Goal: Task Accomplishment & Management: Manage account settings

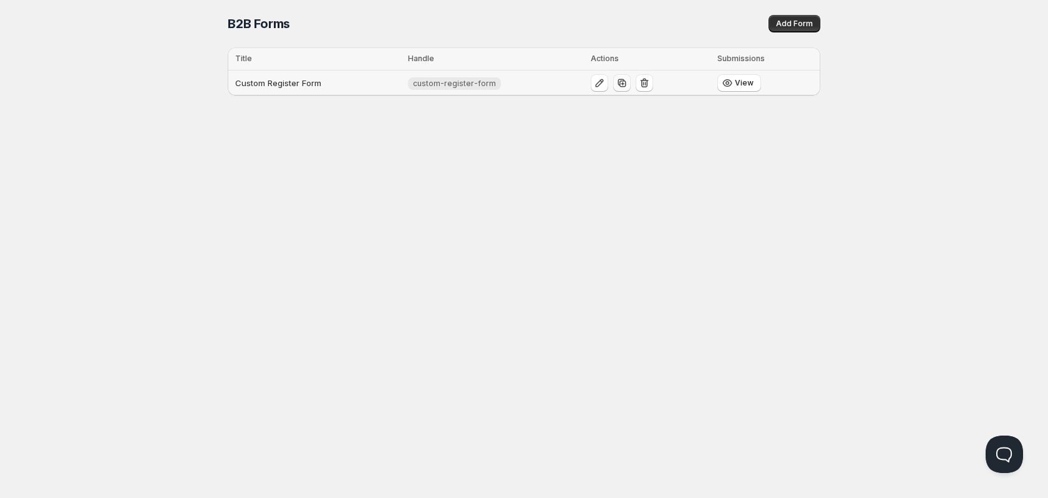
click at [618, 84] on icon "button" at bounding box center [622, 83] width 8 height 8
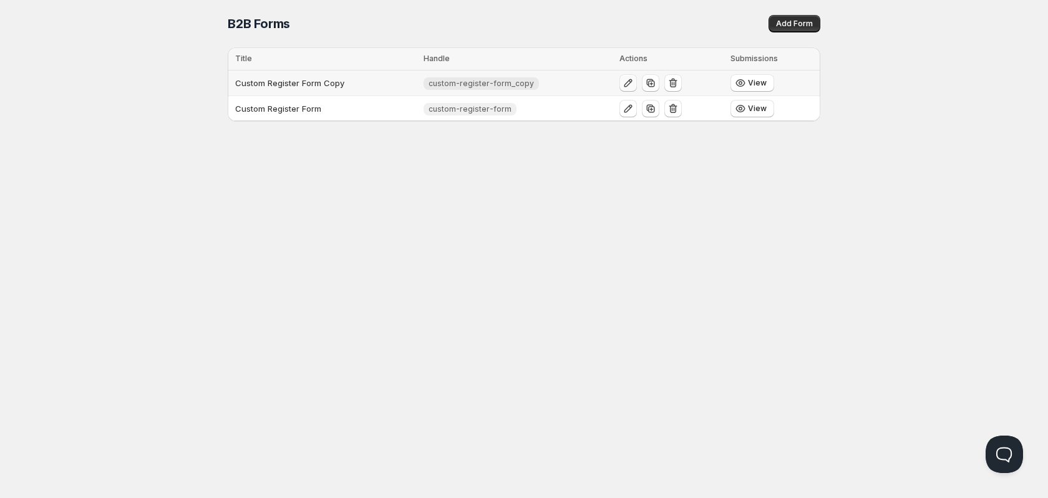
click at [626, 82] on icon "button" at bounding box center [628, 83] width 8 height 8
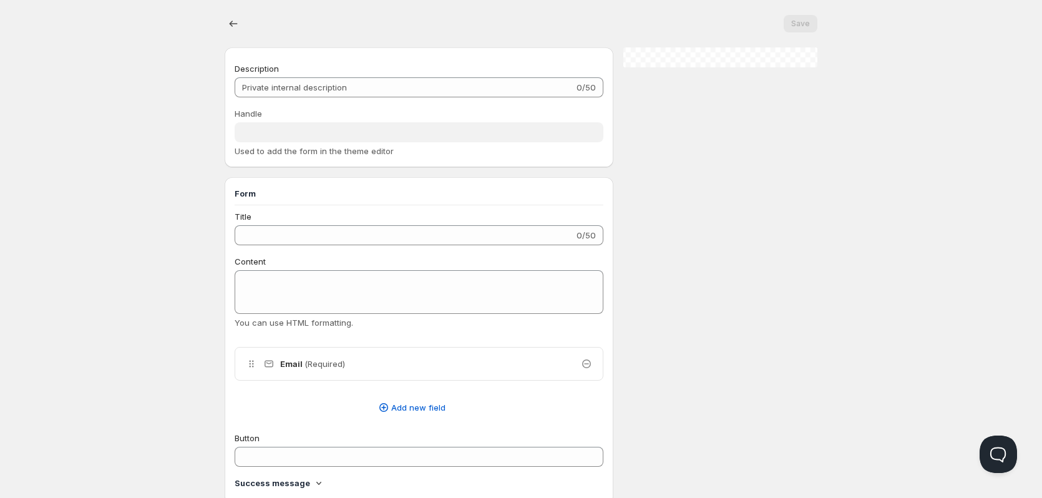
type input "Custom Register Form Copy"
type input "custom-register-form_copy"
type input "Register"
type input "Submit"
radio input "true"
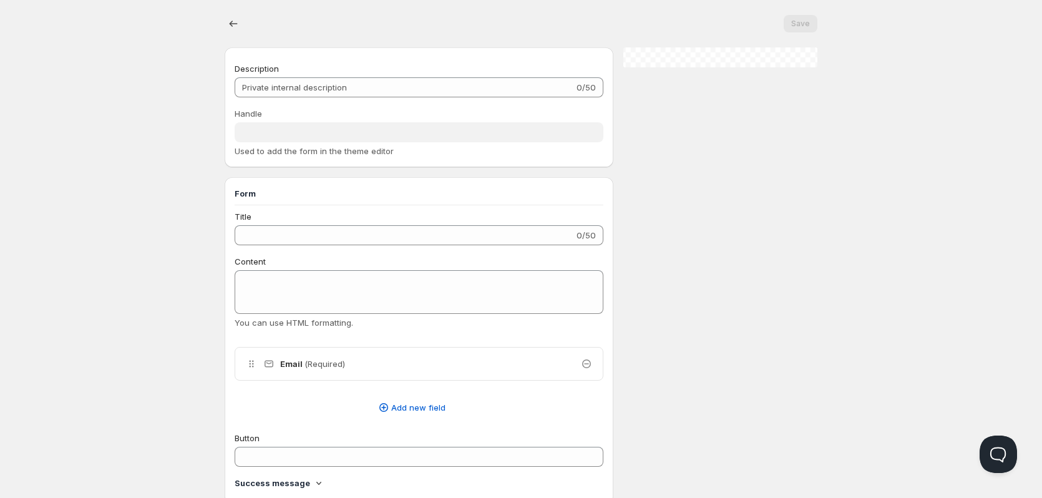
checkbox input "true"
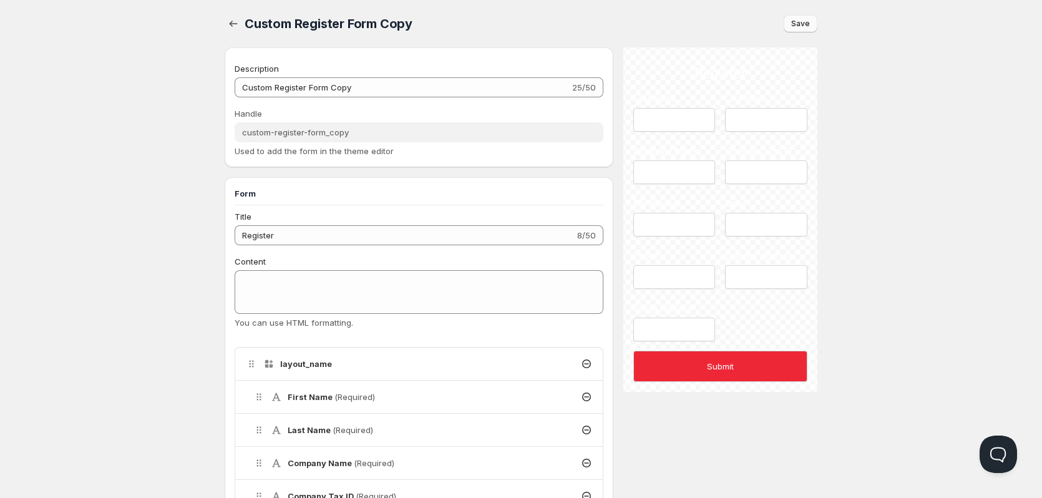
click at [791, 22] on button "Save" at bounding box center [801, 23] width 34 height 17
